Goal: Find specific page/section: Find specific page/section

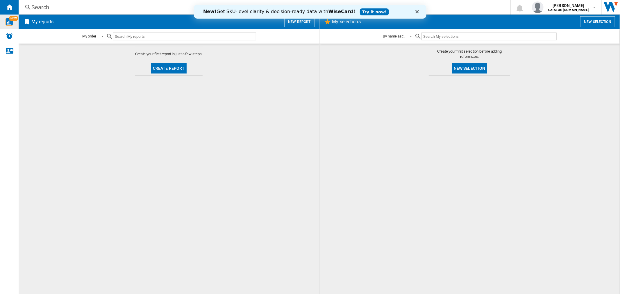
click at [9, 24] on img "WiseCard" at bounding box center [10, 22] width 8 height 8
click at [430, 84] on div at bounding box center [469, 184] width 289 height 213
drag, startPoint x: 480, startPoint y: 26, endPoint x: 444, endPoint y: 11, distance: 39.1
click at [480, 26] on span "My selections" at bounding box center [454, 21] width 247 height 11
click at [419, 8] on div "New! Get SKU-level clarity & decision-ready data with WiseCard! Try it now!" at bounding box center [310, 11] width 233 height 9
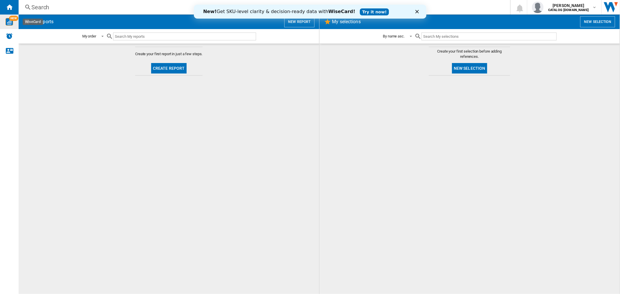
click at [417, 10] on icon "Close" at bounding box center [416, 11] width 3 height 3
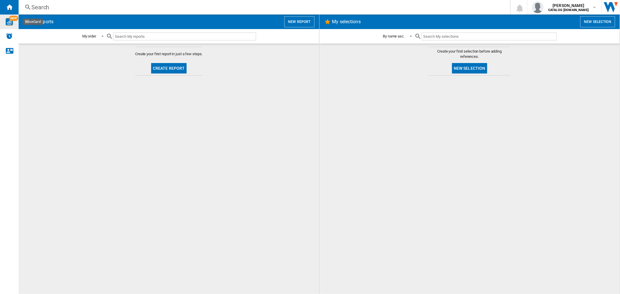
click at [9, 18] on img "WiseCard" at bounding box center [10, 22] width 8 height 8
click at [46, 11] on div "Search" at bounding box center [263, 7] width 464 height 8
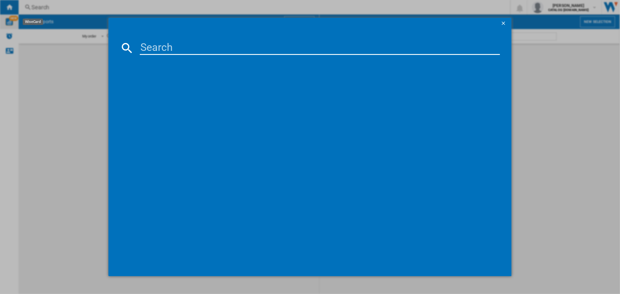
click at [157, 47] on input at bounding box center [320, 48] width 360 height 14
paste input "IWC 71453"
type input "IWC 71453"
click at [497, 23] on div at bounding box center [309, 24] width 403 height 12
click at [503, 24] on ng-md-icon "getI18NText('BUTTONS.CLOSE_DIALOG')" at bounding box center [504, 23] width 7 height 7
